Goal: Check status: Check status

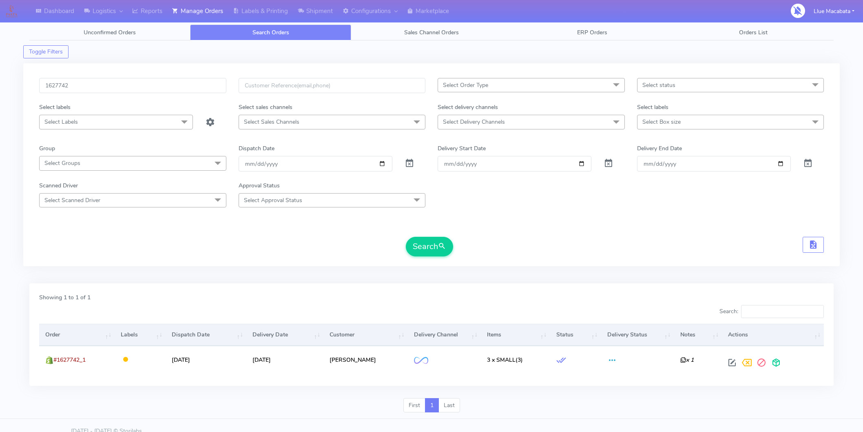
click at [91, 84] on input "1627742" at bounding box center [132, 85] width 187 height 15
type input "1626806"
click at [429, 242] on button "Search" at bounding box center [429, 247] width 47 height 20
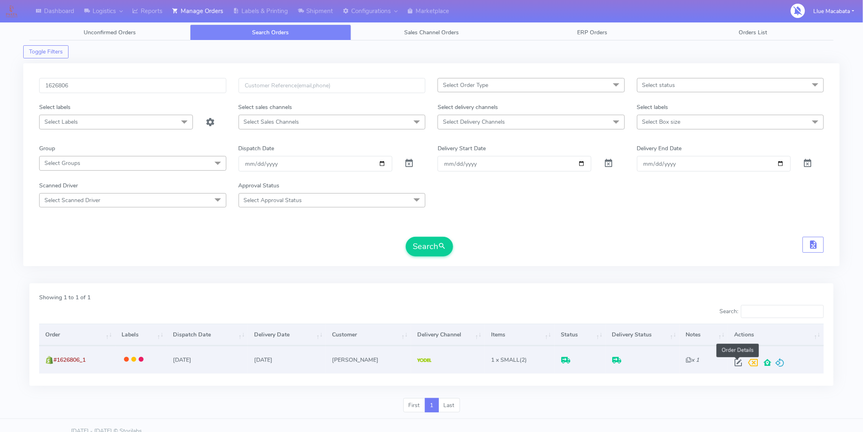
click at [739, 361] on span at bounding box center [738, 364] width 15 height 8
select select "5"
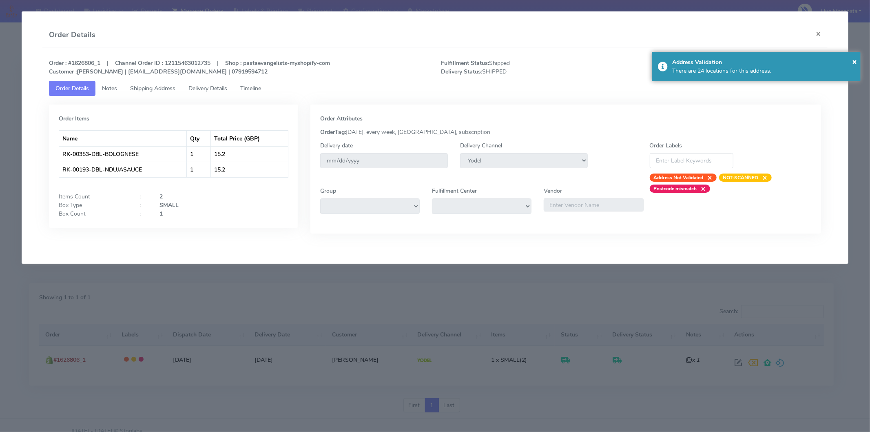
click at [251, 88] on span "Timeline" at bounding box center [250, 88] width 21 height 8
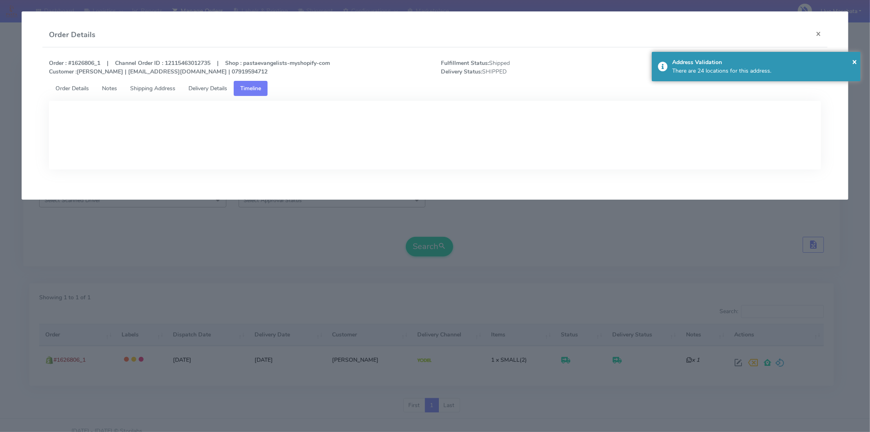
click at [216, 87] on span "Delivery Details" at bounding box center [207, 88] width 39 height 8
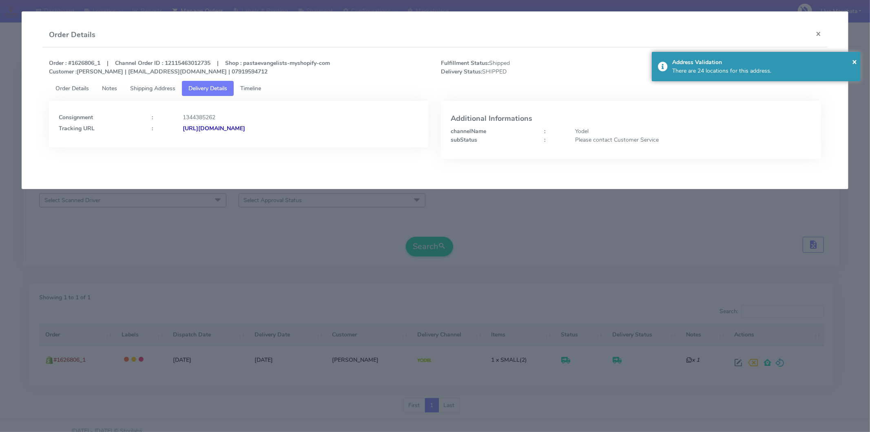
click at [245, 128] on strong "[URL][DOMAIN_NAME]" at bounding box center [214, 128] width 62 height 8
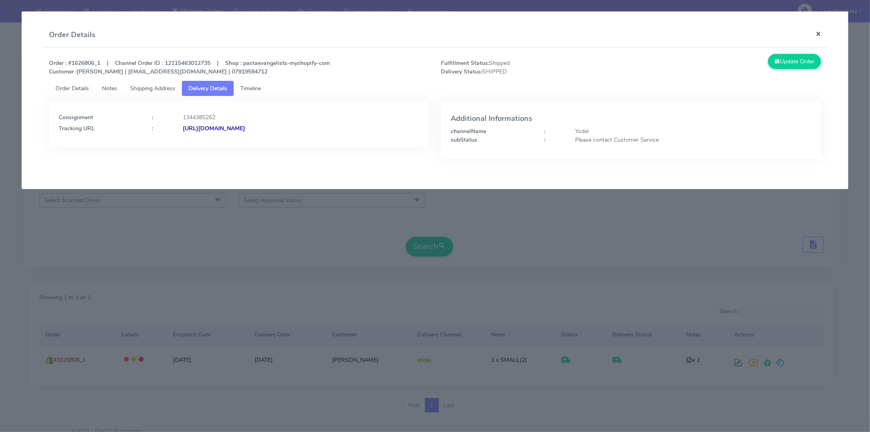
click at [816, 27] on button "×" at bounding box center [818, 34] width 18 height 22
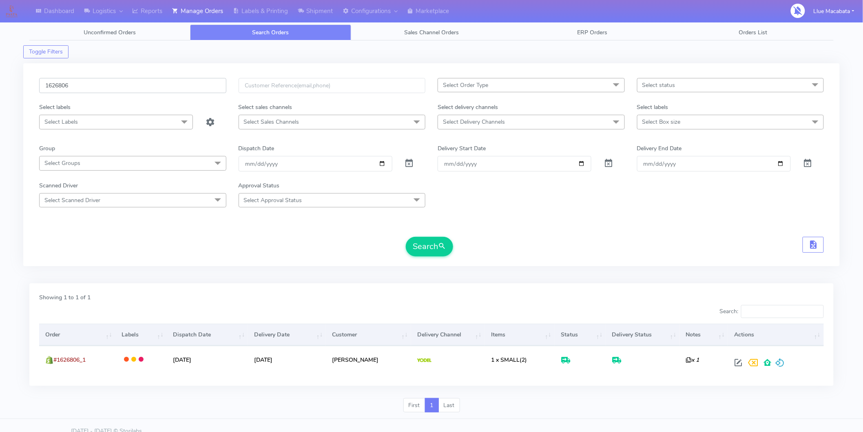
click at [95, 87] on input "1626806" at bounding box center [132, 85] width 187 height 15
click at [94, 87] on input "1626806" at bounding box center [132, 85] width 187 height 15
paste input "723"
type input "1626723"
click at [406, 237] on button "Search" at bounding box center [429, 247] width 47 height 20
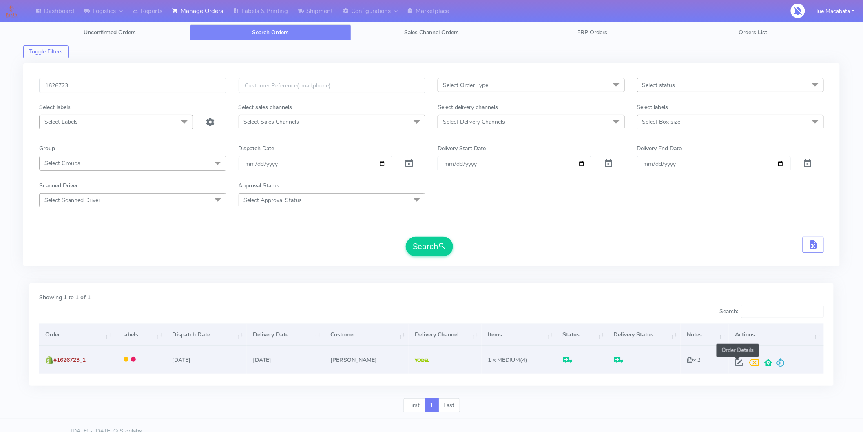
click at [736, 362] on span at bounding box center [739, 364] width 15 height 8
select select "5"
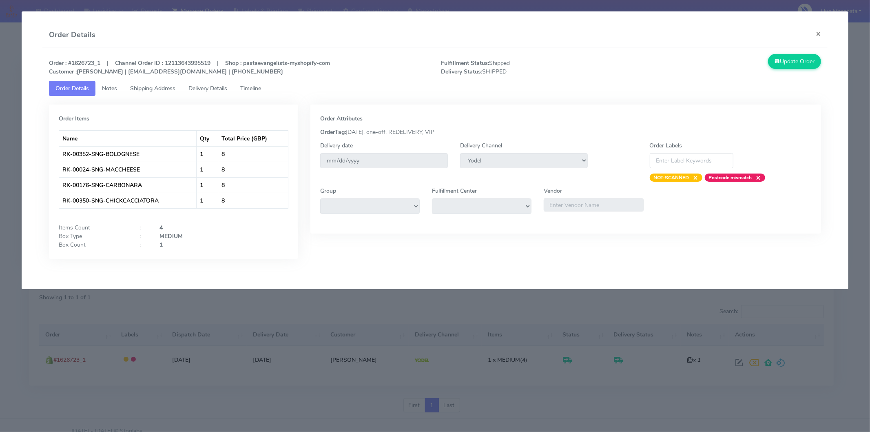
click at [207, 89] on span "Delivery Details" at bounding box center [207, 88] width 39 height 8
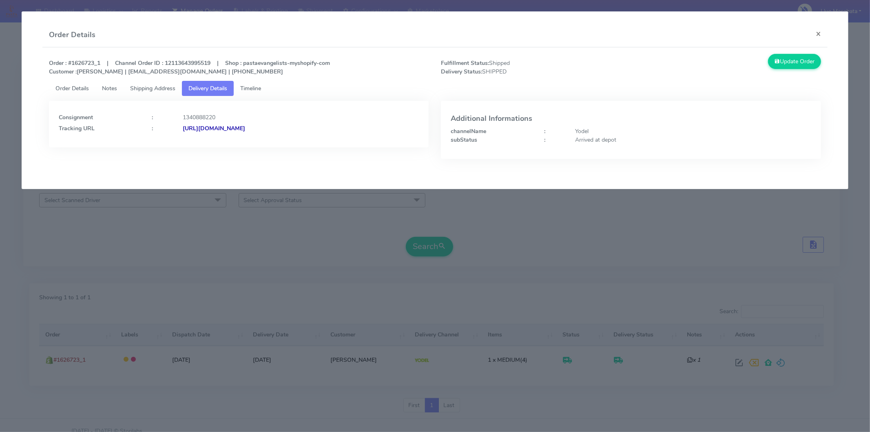
click at [245, 126] on strong "[URL][DOMAIN_NAME]" at bounding box center [214, 128] width 62 height 8
click at [820, 35] on button "×" at bounding box center [818, 34] width 18 height 22
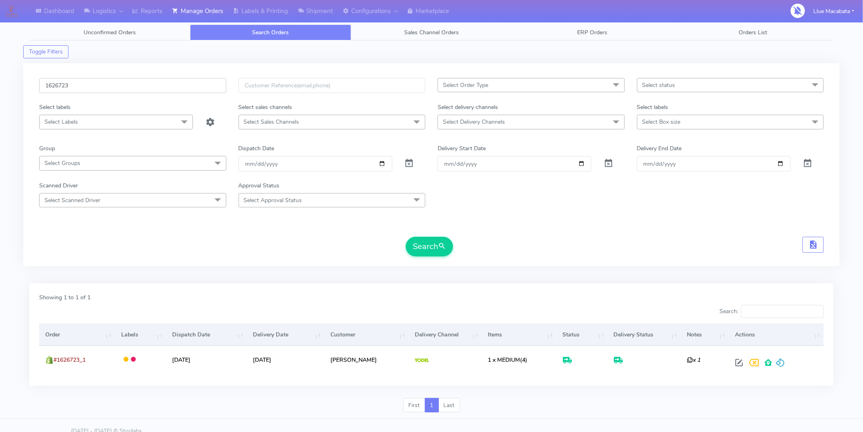
click at [95, 81] on input "1626723" at bounding box center [132, 85] width 187 height 15
paste input "982"
type input "1626982"
click at [434, 241] on button "Search" at bounding box center [429, 247] width 47 height 20
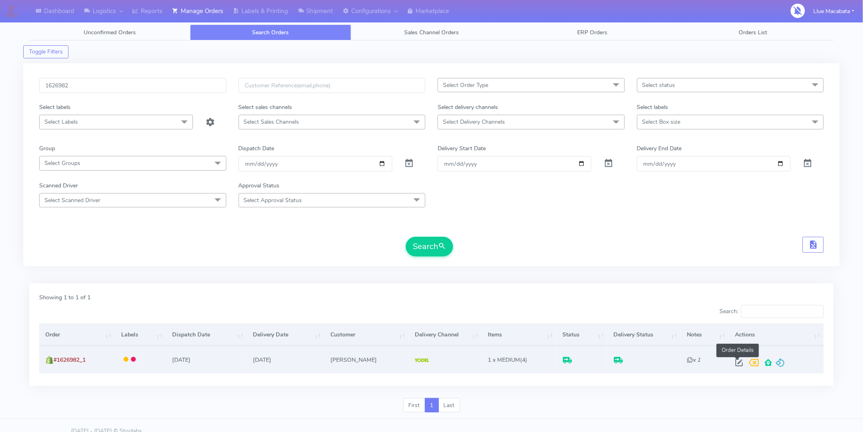
click at [737, 360] on span at bounding box center [739, 364] width 15 height 8
select select "5"
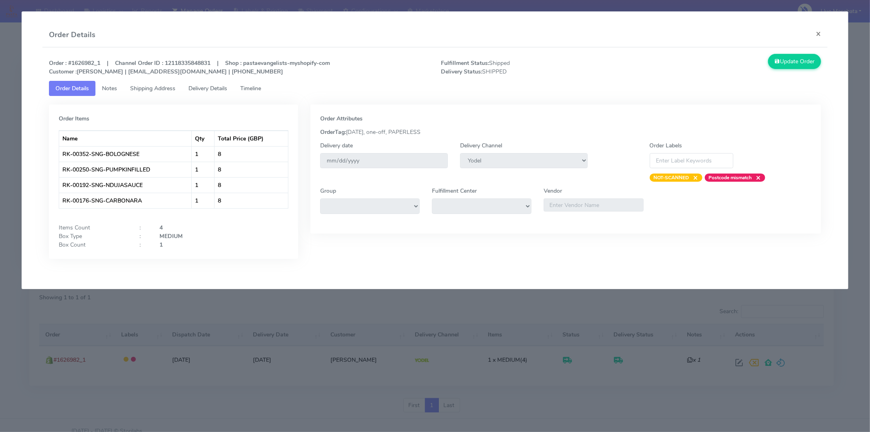
click at [256, 87] on span "Timeline" at bounding box center [250, 88] width 21 height 8
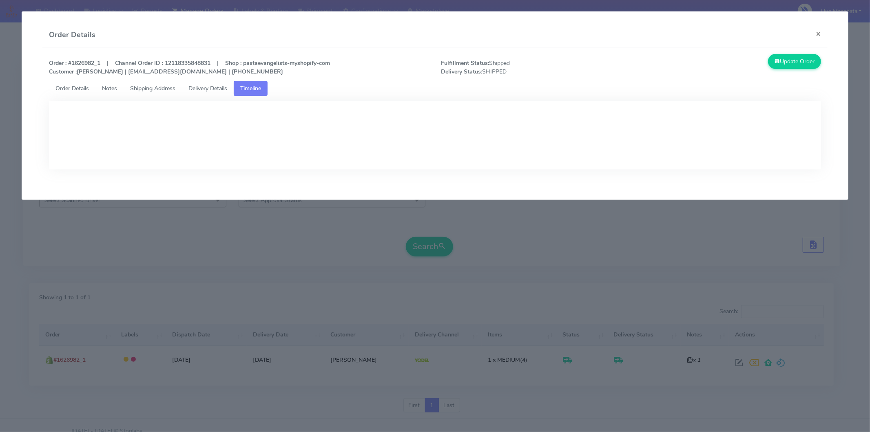
click at [210, 86] on span "Delivery Details" at bounding box center [207, 88] width 39 height 8
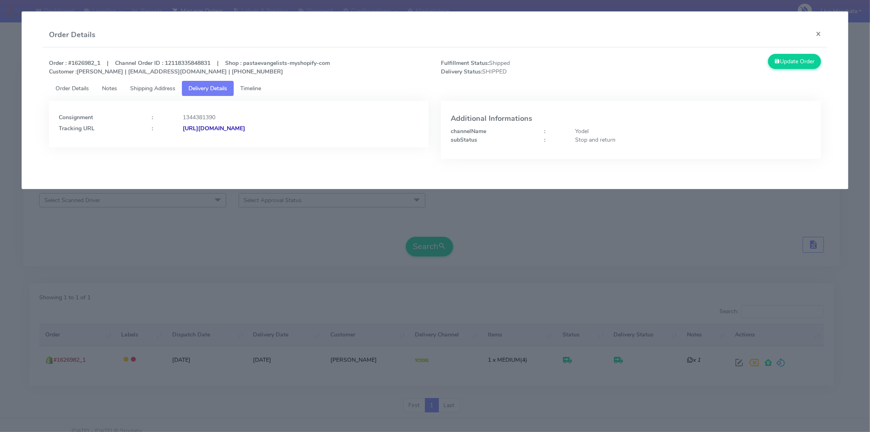
click at [245, 129] on strong "[URL][DOMAIN_NAME]" at bounding box center [214, 128] width 62 height 8
click at [816, 33] on button "×" at bounding box center [818, 34] width 18 height 22
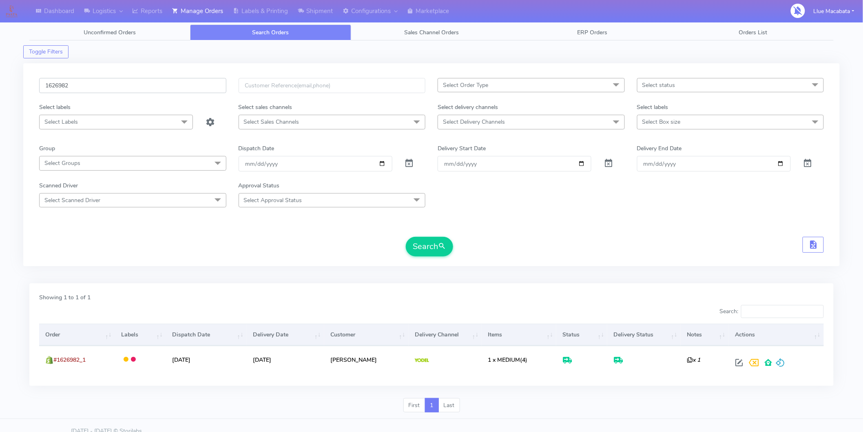
click at [84, 83] on input "1626982" at bounding box center [132, 85] width 187 height 15
paste input "627"
type input "1626627"
click at [425, 245] on button "Search" at bounding box center [429, 247] width 47 height 20
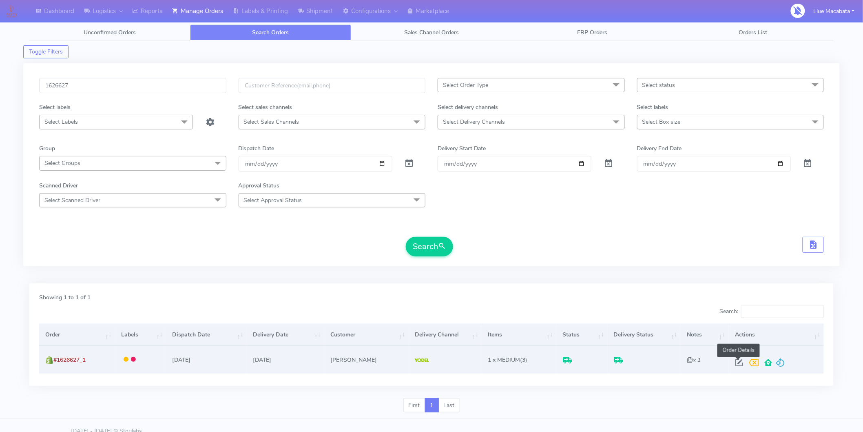
click at [735, 361] on span at bounding box center [739, 364] width 15 height 8
select select "5"
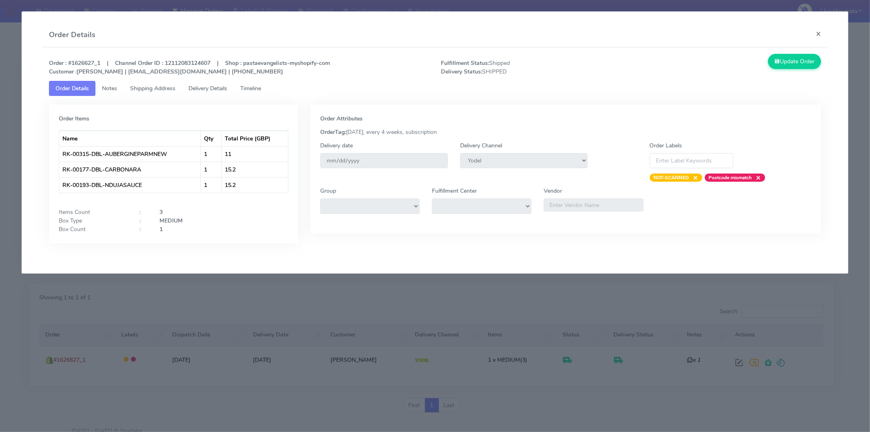
click at [250, 79] on div "Order : #1626627_1 | Channel Order ID : 12112083124607 | Shop : pastaevangelist…" at bounding box center [435, 67] width 784 height 27
drag, startPoint x: 246, startPoint y: 91, endPoint x: 218, endPoint y: 90, distance: 28.1
click at [246, 91] on span "Timeline" at bounding box center [250, 88] width 21 height 8
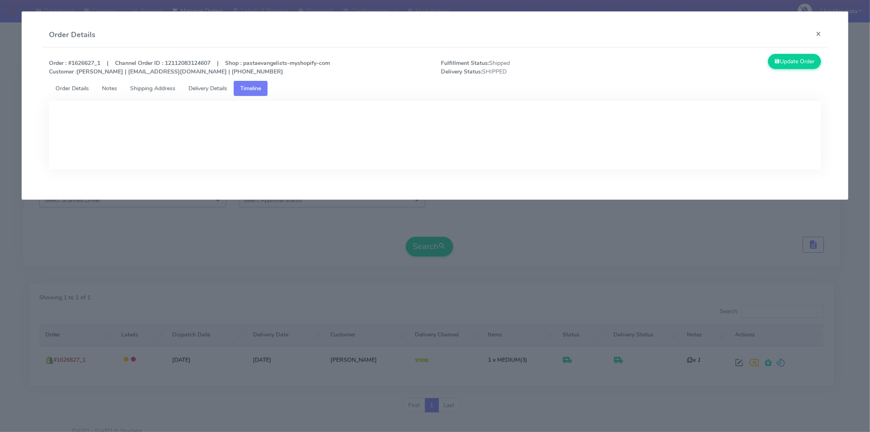
click at [213, 90] on span "Delivery Details" at bounding box center [207, 88] width 39 height 8
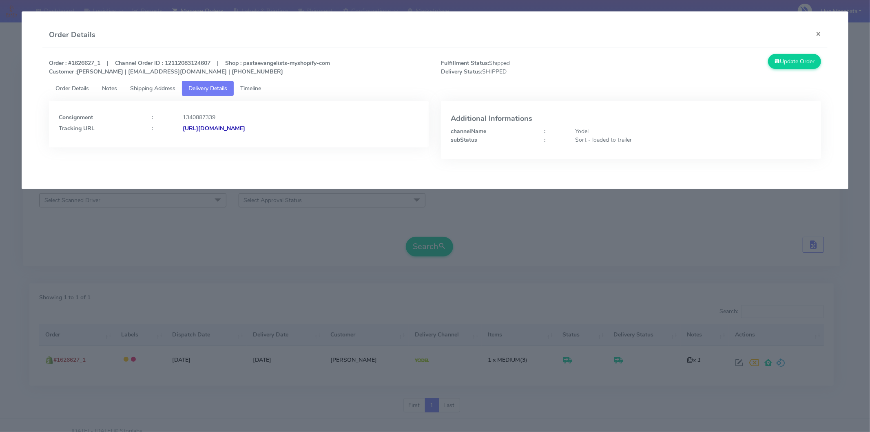
click at [315, 122] on div "Consignment : 1340887339 Tracking URL : [URL][DOMAIN_NAME]" at bounding box center [239, 122] width 361 height 22
click at [245, 129] on strong "[URL][DOMAIN_NAME]" at bounding box center [214, 128] width 62 height 8
drag, startPoint x: 825, startPoint y: 34, endPoint x: 682, endPoint y: 44, distance: 143.9
click at [825, 33] on button "×" at bounding box center [818, 34] width 18 height 22
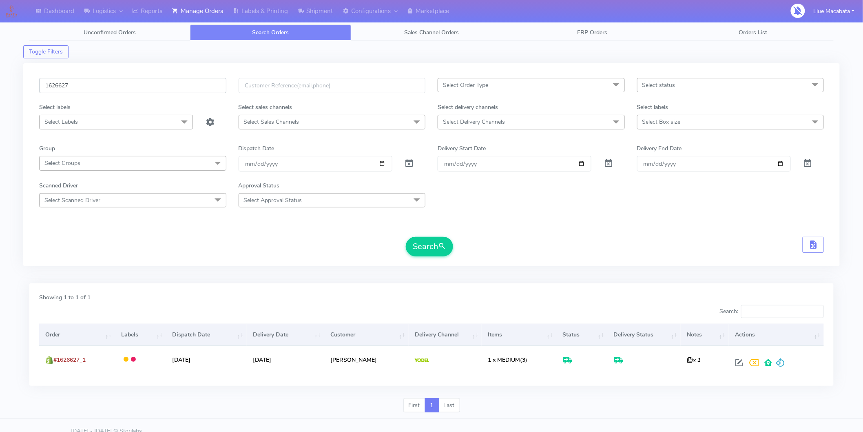
click at [88, 86] on input "1626627" at bounding box center [132, 85] width 187 height 15
paste input "4552"
type input "1624552"
click at [434, 242] on button "Search" at bounding box center [429, 247] width 47 height 20
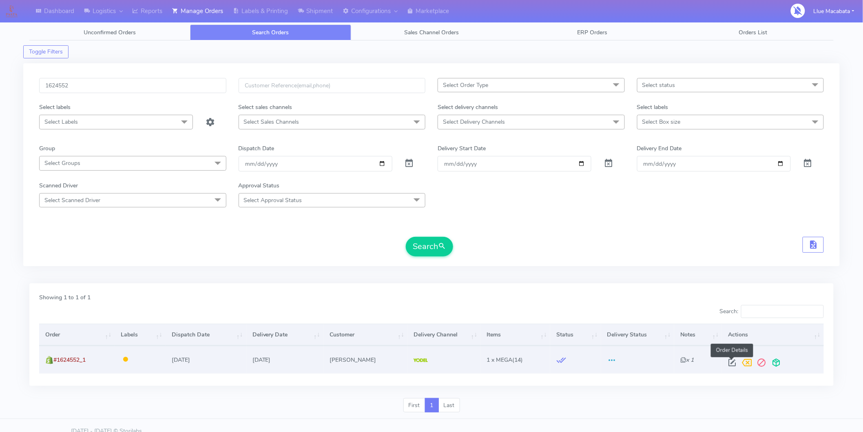
click at [732, 367] on span at bounding box center [732, 364] width 15 height 8
select select "5"
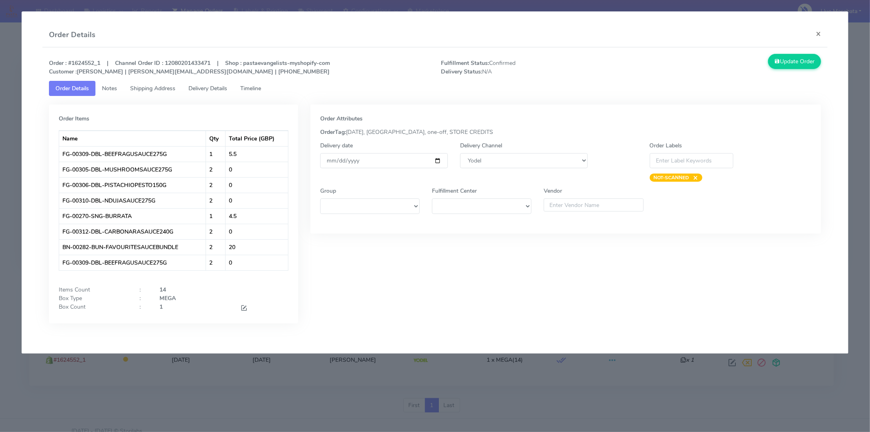
click at [252, 92] on link "Timeline" at bounding box center [251, 88] width 34 height 15
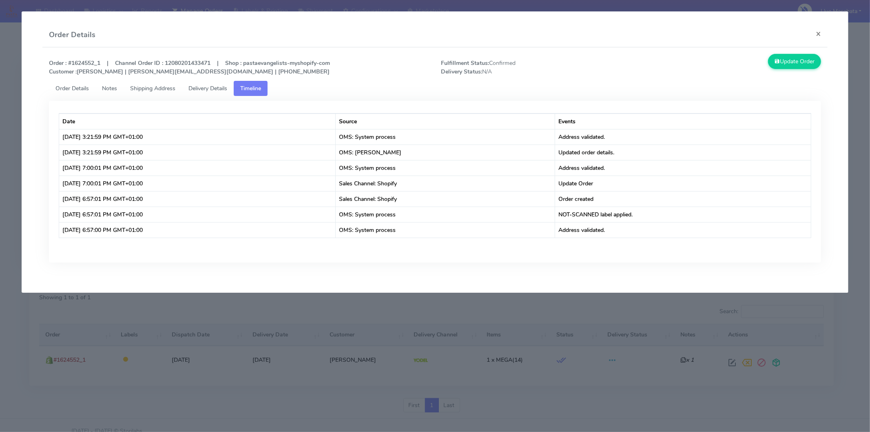
click at [225, 90] on span "Delivery Details" at bounding box center [207, 88] width 39 height 8
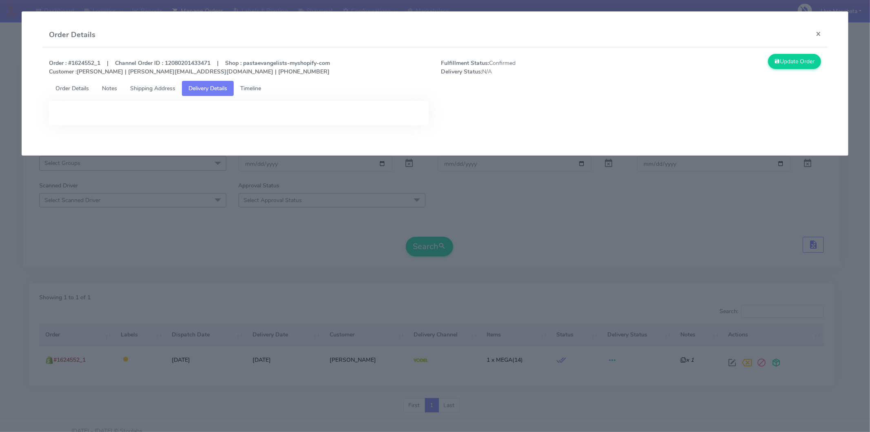
click at [274, 84] on ul "Order Details Notes Shipping Address Delivery Details Timeline" at bounding box center [435, 88] width 772 height 15
click at [252, 91] on span "Timeline" at bounding box center [250, 88] width 21 height 8
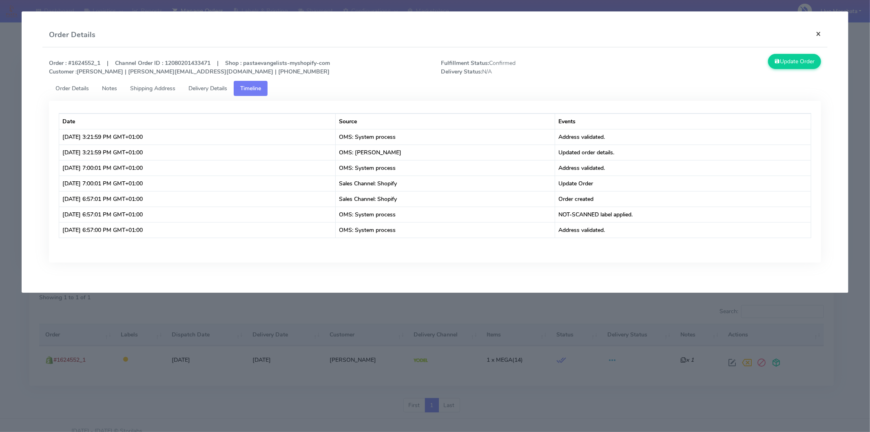
click at [817, 34] on button "×" at bounding box center [818, 34] width 18 height 22
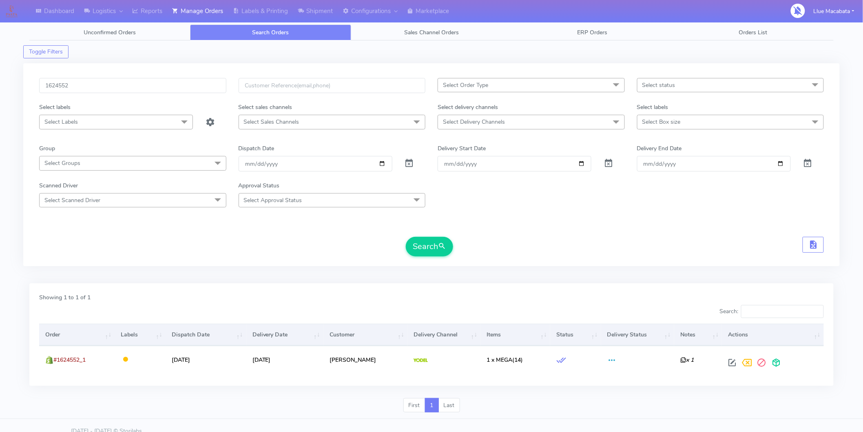
click at [84, 93] on div "1624552" at bounding box center [132, 90] width 199 height 25
drag, startPoint x: 84, startPoint y: 93, endPoint x: 84, endPoint y: 88, distance: 4.9
click at [84, 92] on div "1624552" at bounding box center [132, 90] width 199 height 25
click at [84, 86] on input "1624552" at bounding box center [132, 85] width 187 height 15
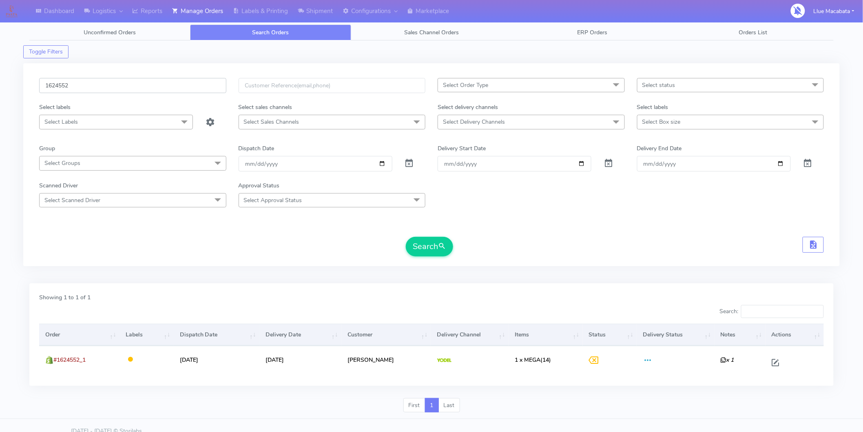
paste input "1135"
type input "1621135"
click at [433, 240] on button "Search" at bounding box center [429, 247] width 47 height 20
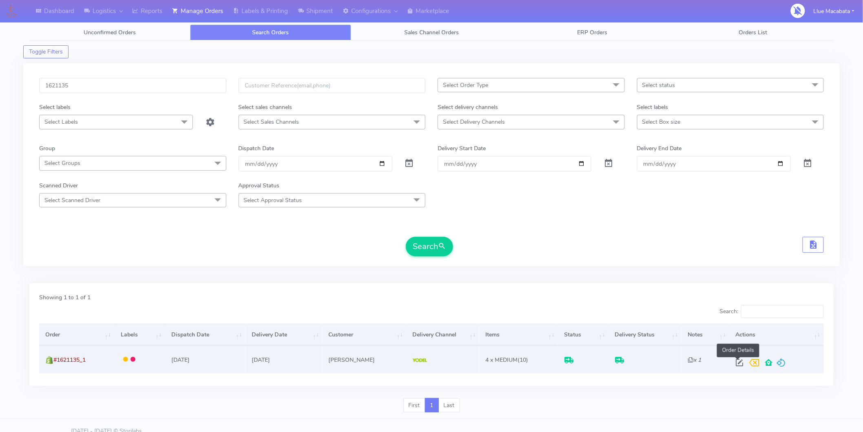
click at [741, 363] on span at bounding box center [739, 364] width 15 height 8
select select "5"
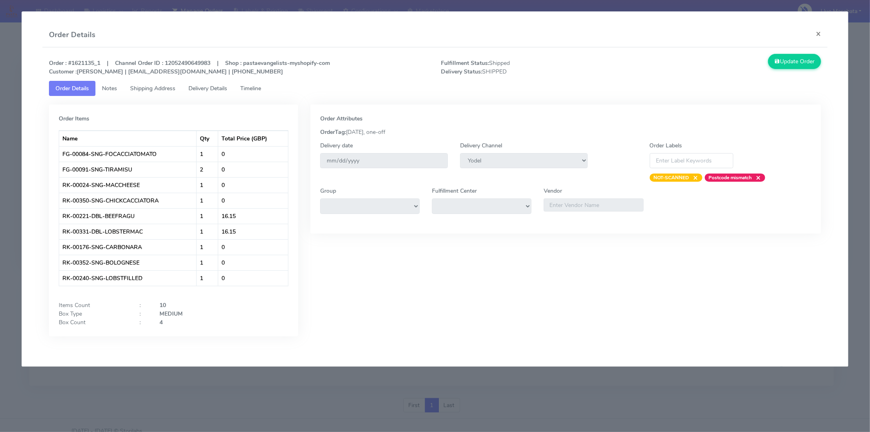
click at [275, 94] on ul "Order Details Notes Shipping Address Delivery Details Timeline" at bounding box center [435, 88] width 772 height 15
drag, startPoint x: 261, startPoint y: 86, endPoint x: 250, endPoint y: 84, distance: 11.6
click at [260, 86] on span "Timeline" at bounding box center [250, 88] width 21 height 8
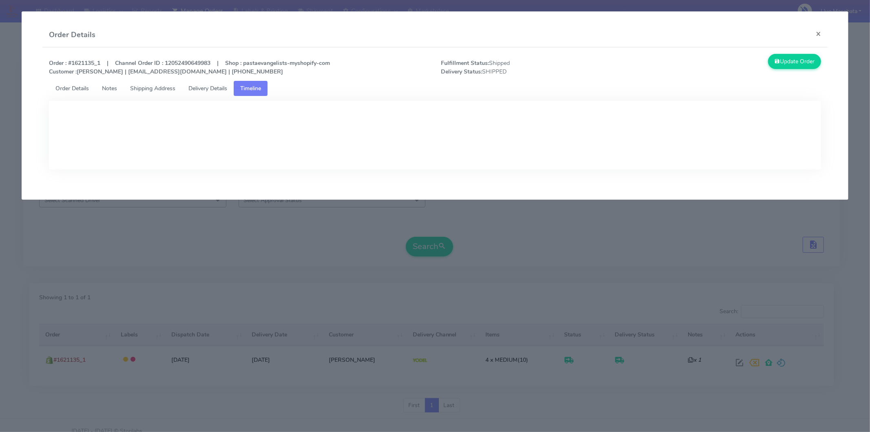
click at [233, 83] on link "Delivery Details" at bounding box center [208, 88] width 52 height 15
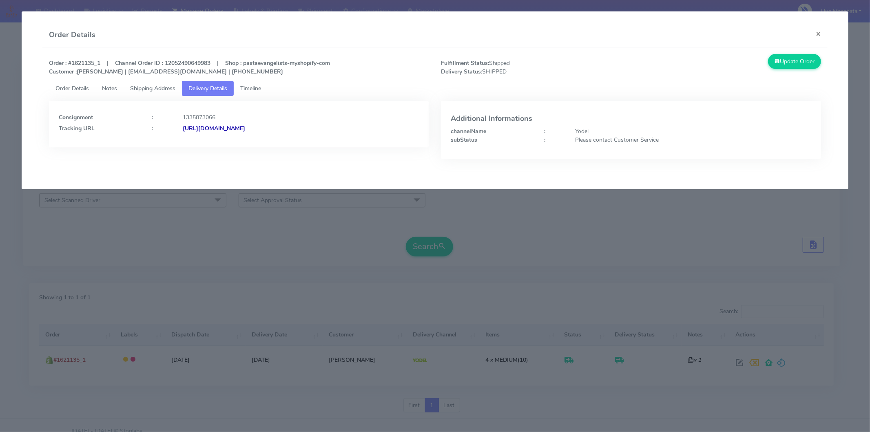
click at [245, 124] on strong "[URL][DOMAIN_NAME]" at bounding box center [214, 128] width 62 height 8
drag, startPoint x: 645, startPoint y: 272, endPoint x: 617, endPoint y: 254, distance: 33.3
click at [639, 266] on modal-container "Order Details × Order : #1621135_1 | Channel Order ID : 12052490649983 | Shop :…" at bounding box center [435, 216] width 870 height 432
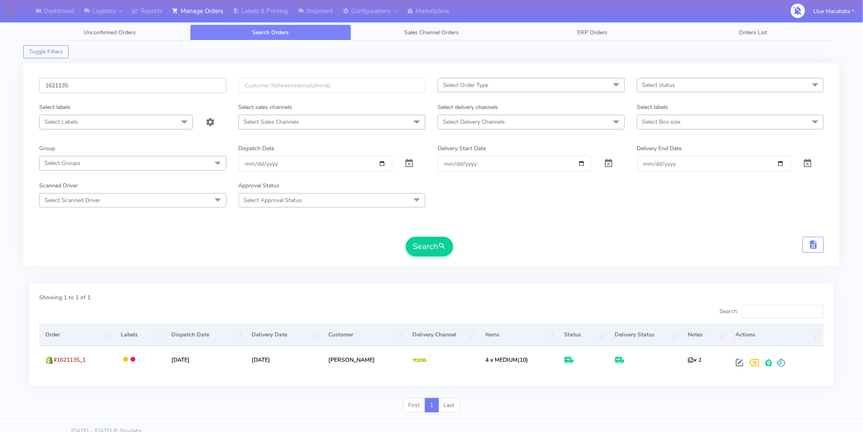
click at [98, 85] on input "1621135" at bounding box center [132, 85] width 187 height 15
paste input "6657"
type input "1626657"
click at [433, 245] on button "Search" at bounding box center [429, 247] width 47 height 20
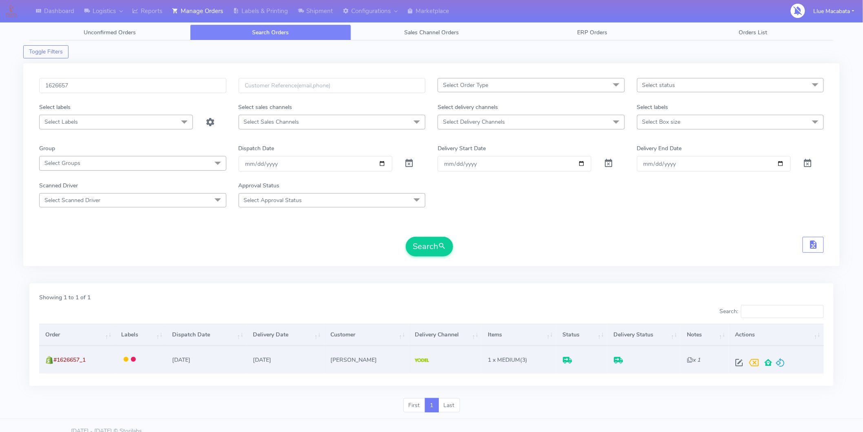
click at [737, 361] on span at bounding box center [739, 364] width 15 height 8
select select "5"
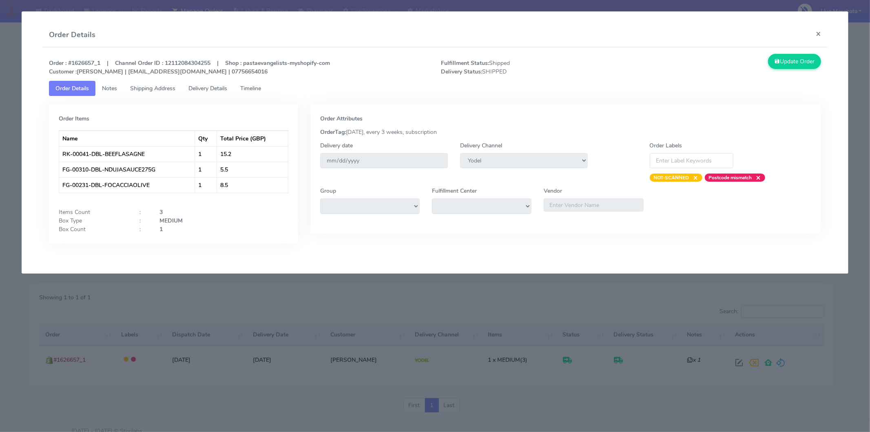
click at [253, 85] on span "Timeline" at bounding box center [250, 88] width 21 height 8
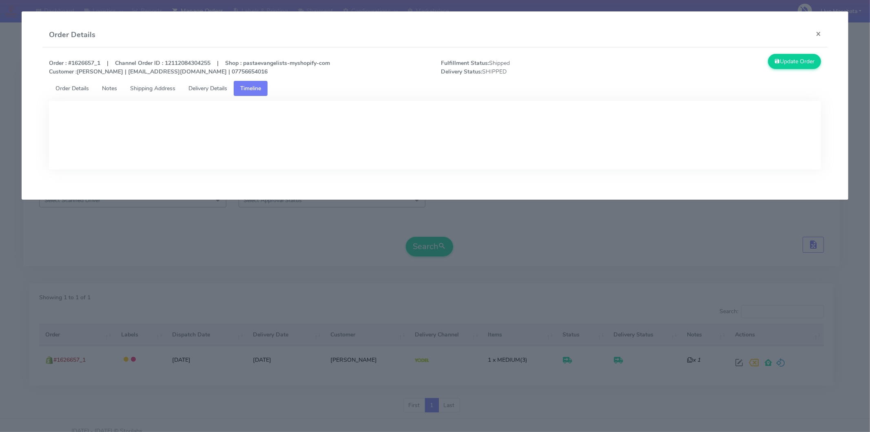
click at [210, 89] on span "Delivery Details" at bounding box center [207, 88] width 39 height 8
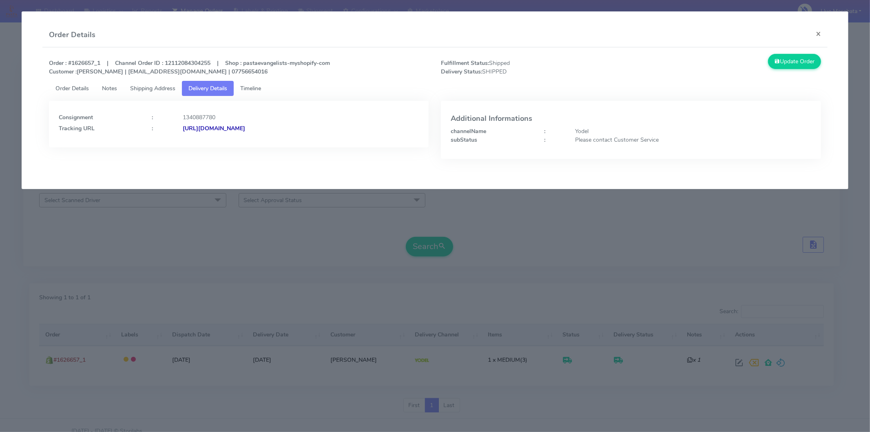
click at [245, 128] on strong "[URL][DOMAIN_NAME]" at bounding box center [214, 128] width 62 height 8
click at [813, 32] on button "×" at bounding box center [818, 34] width 18 height 22
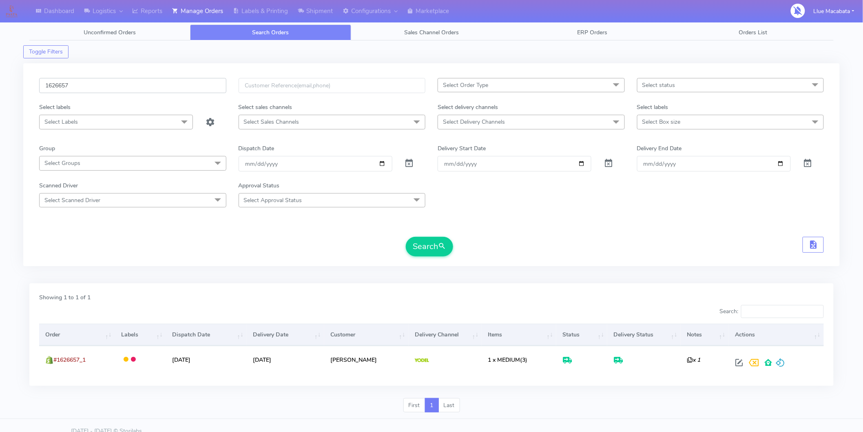
click at [95, 86] on input "1626657" at bounding box center [132, 85] width 187 height 15
paste input "4905"
type input "1624905"
click at [431, 246] on button "Search" at bounding box center [429, 247] width 47 height 20
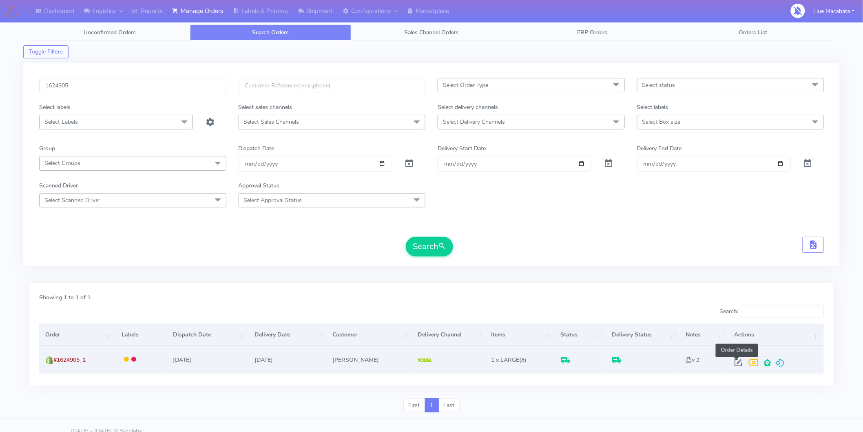
click at [733, 364] on span at bounding box center [738, 364] width 15 height 8
select select "5"
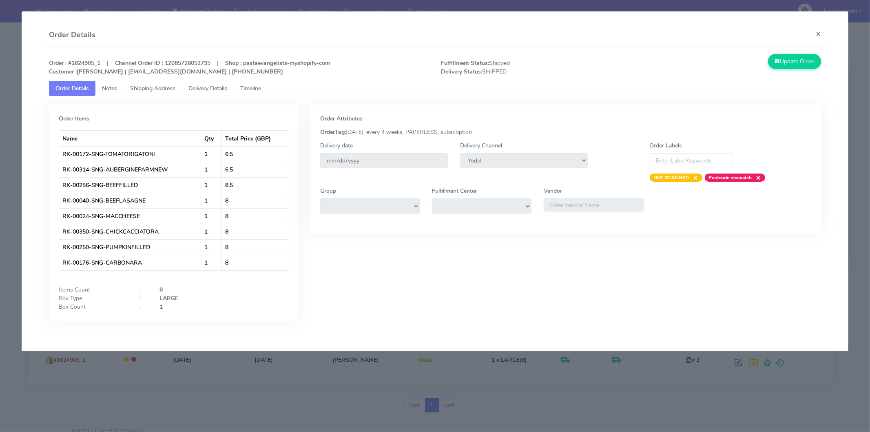
click at [266, 90] on link "Timeline" at bounding box center [251, 88] width 34 height 15
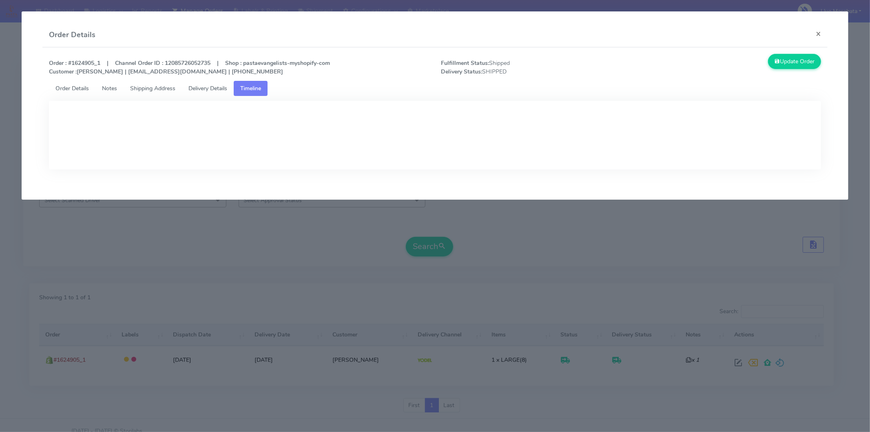
click at [192, 88] on span "Delivery Details" at bounding box center [207, 88] width 39 height 8
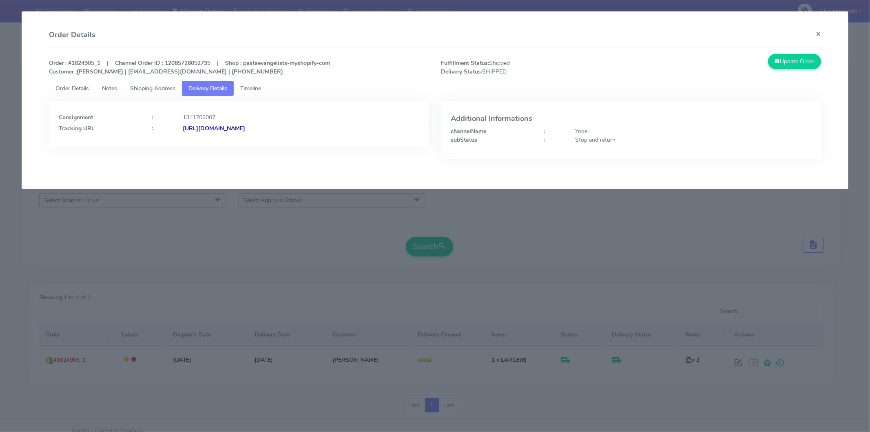
click at [245, 129] on strong "[URL][DOMAIN_NAME]" at bounding box center [214, 128] width 62 height 8
click at [255, 86] on span "Timeline" at bounding box center [250, 88] width 21 height 8
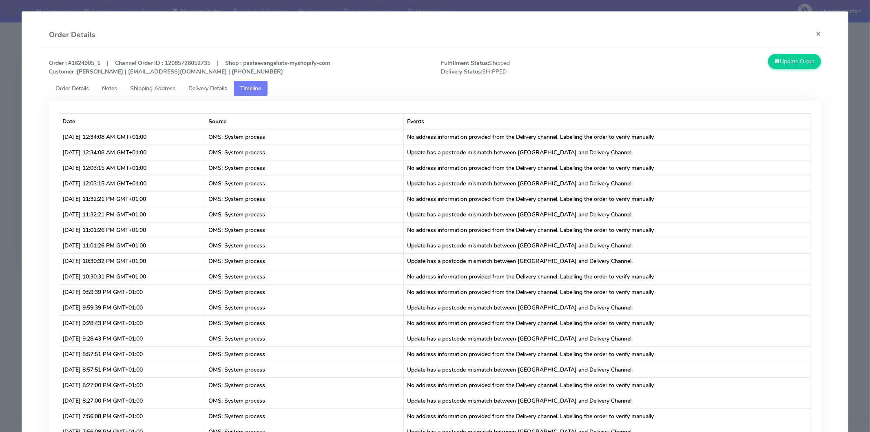
click at [144, 87] on span "Shipping Address" at bounding box center [152, 88] width 45 height 8
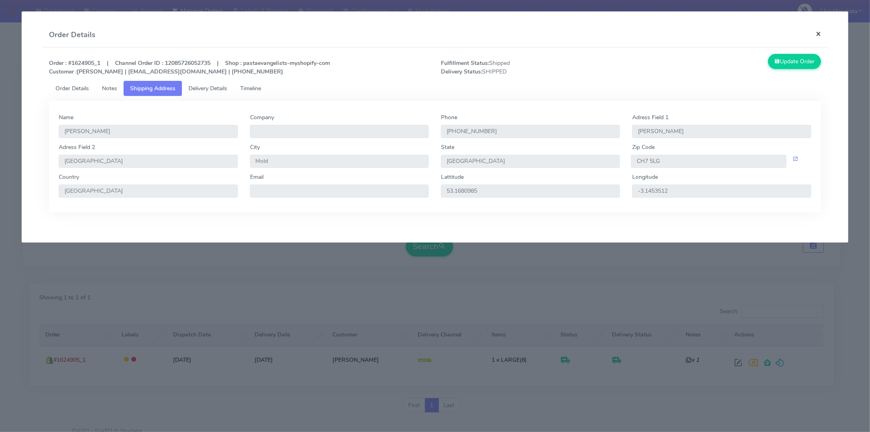
click at [811, 33] on button "×" at bounding box center [818, 34] width 18 height 22
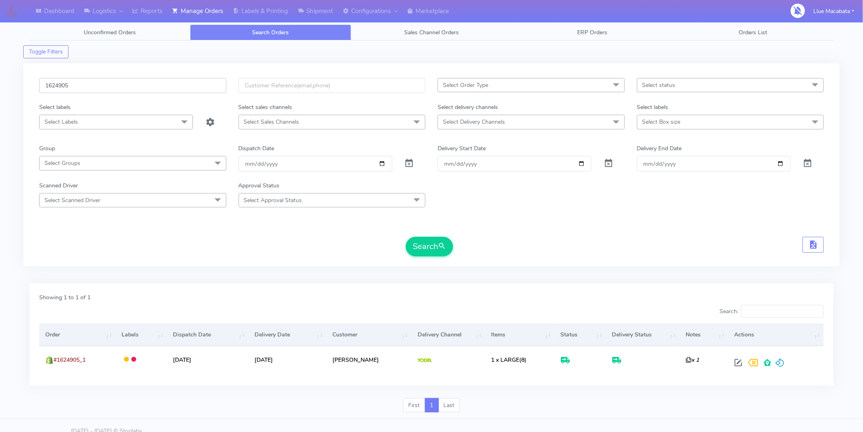
click at [64, 83] on input "1624905" at bounding box center [132, 85] width 187 height 15
paste input "2911"
click at [425, 241] on button "Search" at bounding box center [429, 247] width 47 height 20
click at [99, 84] on input "1622911" at bounding box center [132, 85] width 187 height 15
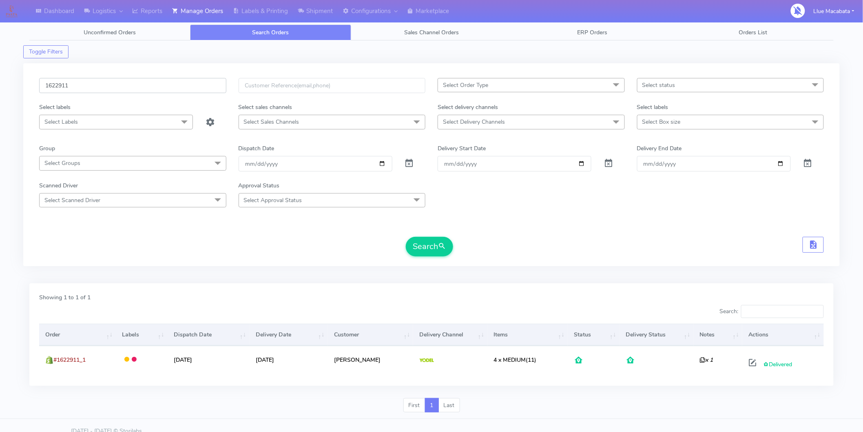
click at [99, 84] on input "1622911" at bounding box center [132, 85] width 187 height 15
paste input "18839"
type input "1618839"
click at [423, 244] on button "Search" at bounding box center [429, 247] width 47 height 20
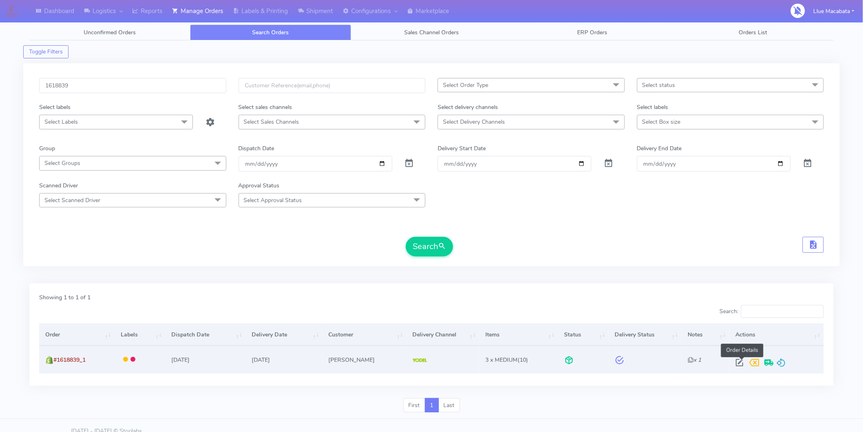
click at [743, 363] on span at bounding box center [739, 364] width 15 height 8
select select "5"
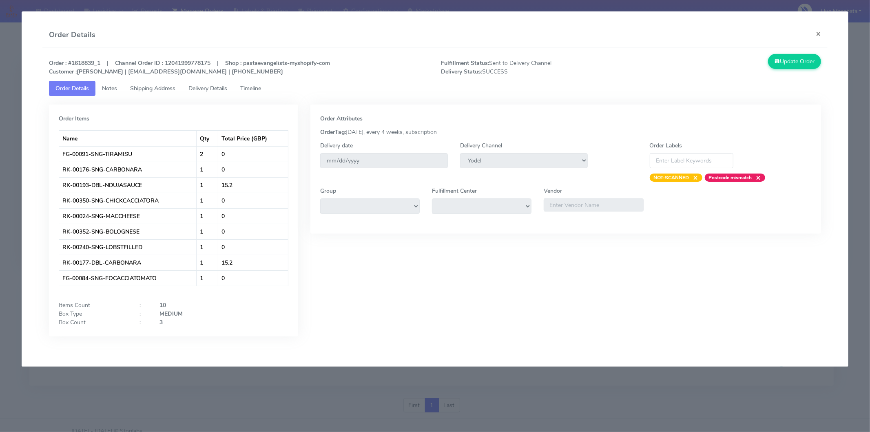
click at [262, 81] on link "Timeline" at bounding box center [251, 88] width 34 height 15
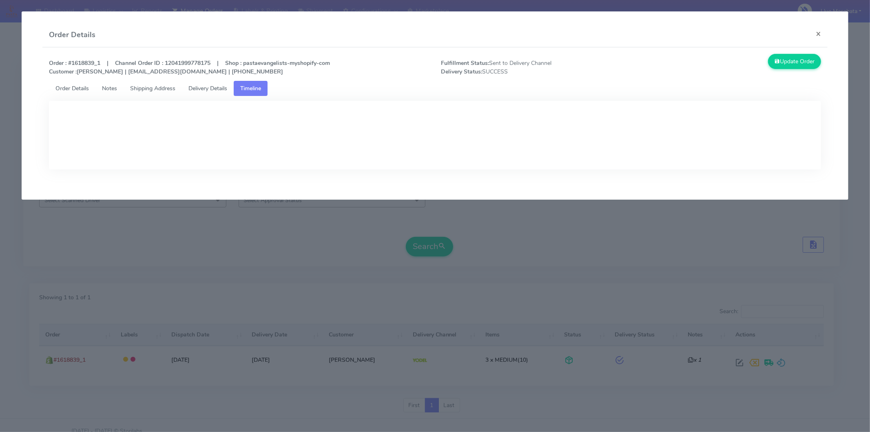
click at [213, 87] on span "Delivery Details" at bounding box center [207, 88] width 39 height 8
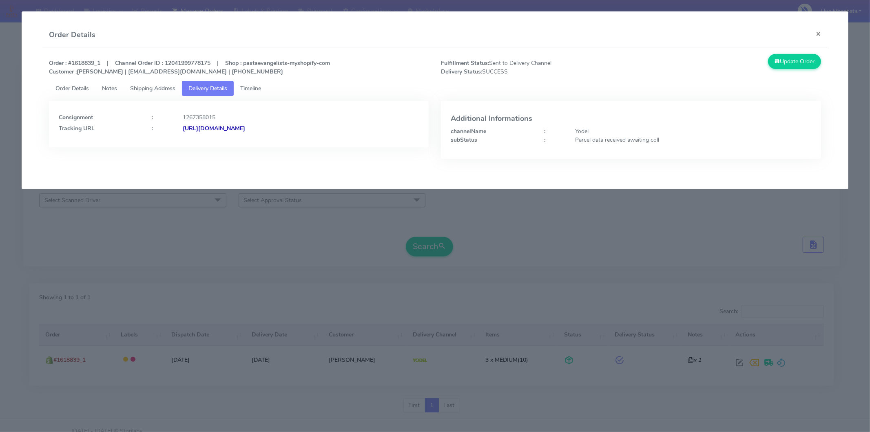
click at [245, 129] on strong "[URL][DOMAIN_NAME]" at bounding box center [214, 128] width 62 height 8
